Goal: Check status: Check status

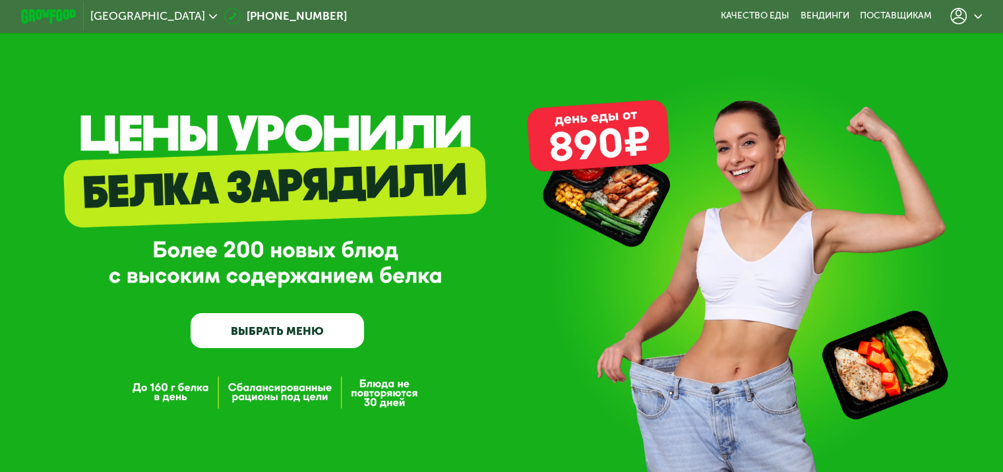
click at [967, 21] on icon at bounding box center [958, 16] width 16 height 16
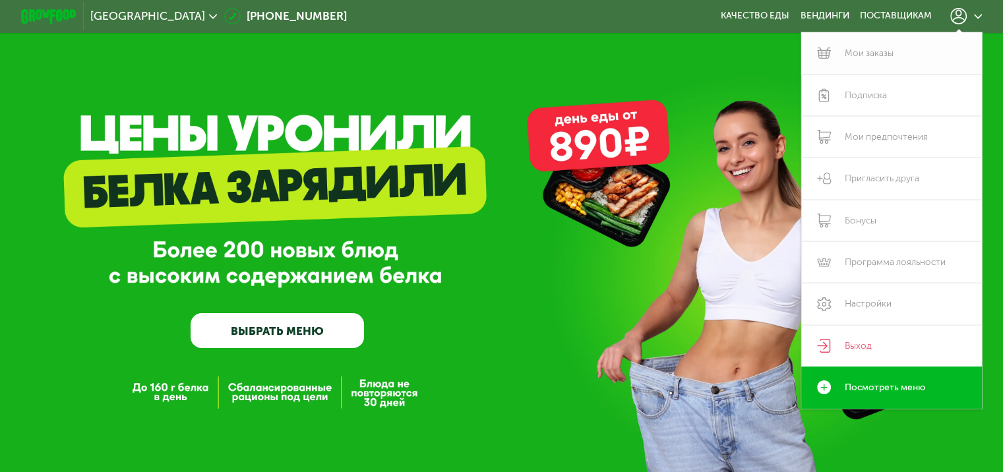
click at [893, 55] on link "Мои заказы" at bounding box center [891, 53] width 181 height 42
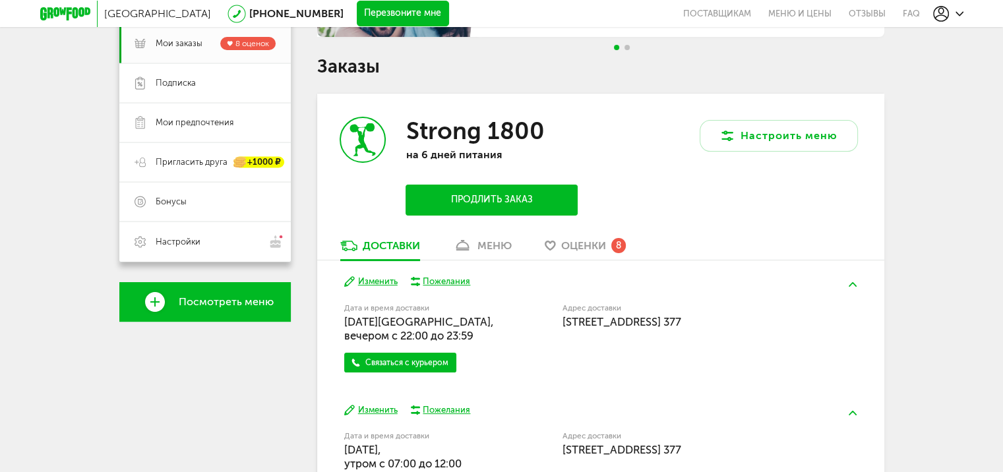
click at [491, 248] on div "меню" at bounding box center [494, 245] width 34 height 13
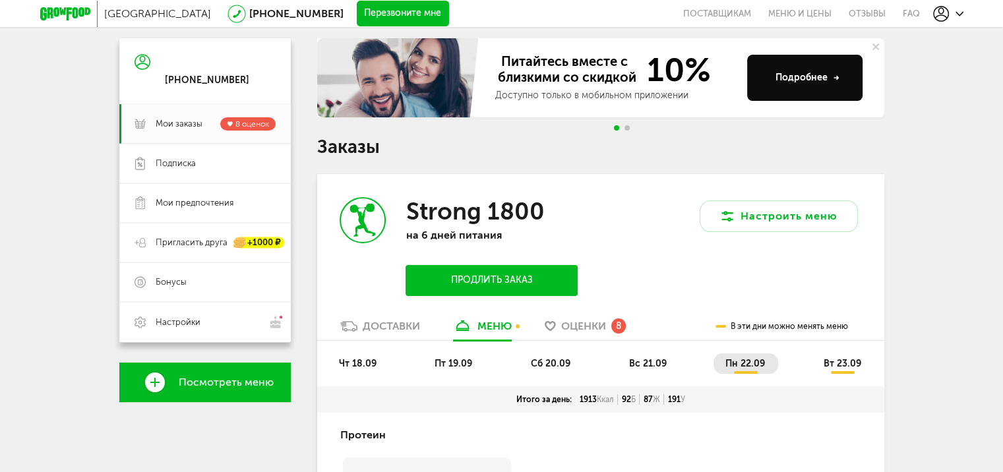
scroll to position [221, 0]
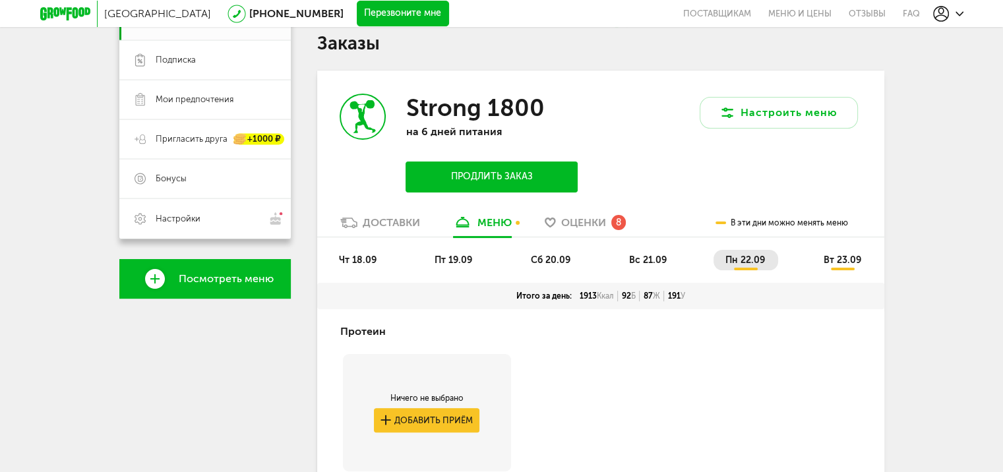
click at [451, 258] on span "пт 19.09" at bounding box center [454, 260] width 38 height 11
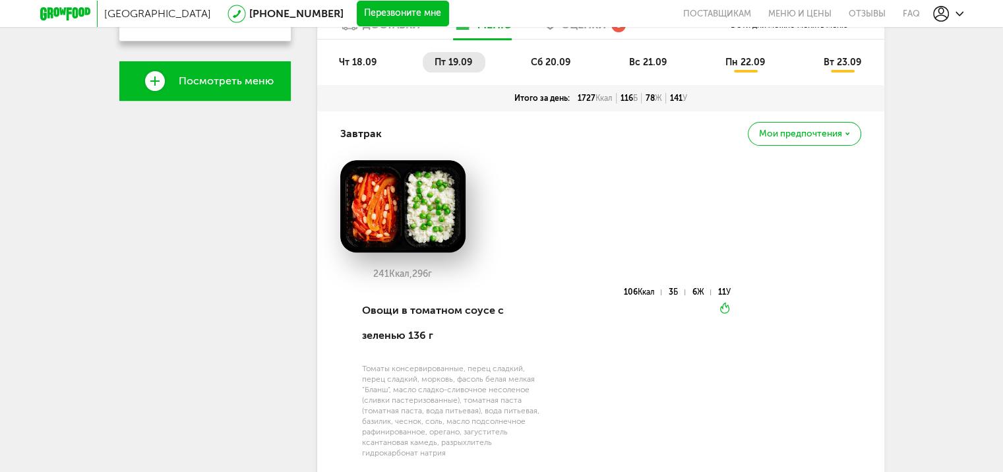
scroll to position [353, 0]
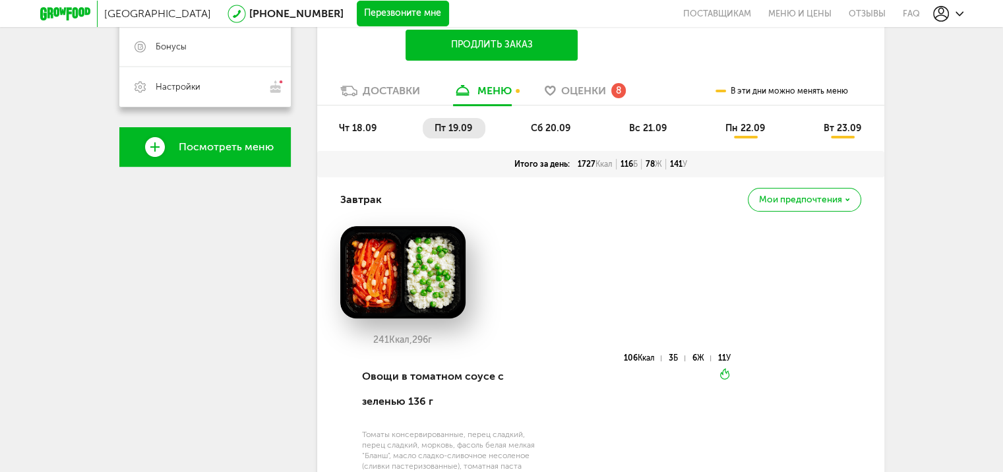
click at [356, 129] on span "чт 18.09" at bounding box center [358, 128] width 38 height 11
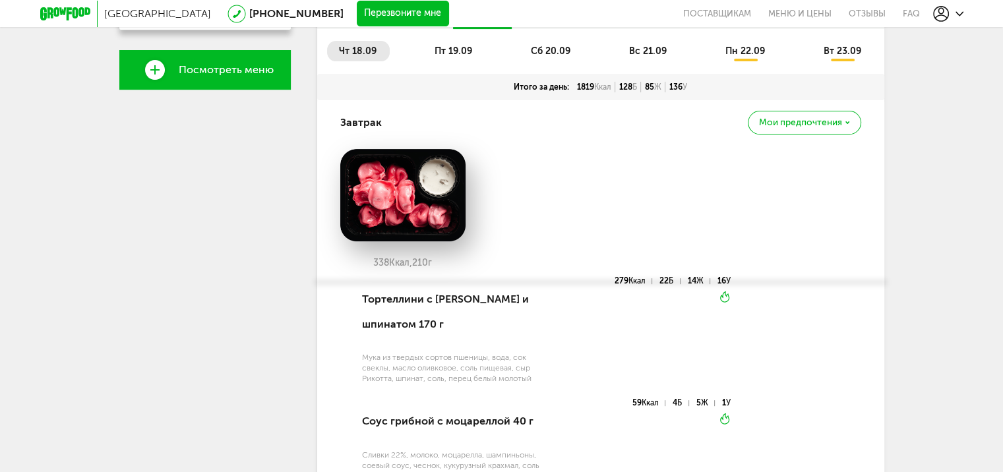
scroll to position [429, 0]
